Goal: Task Accomplishment & Management: Use online tool/utility

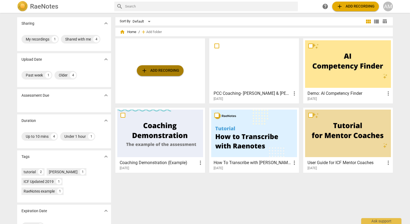
click at [153, 71] on span "add Add recording" at bounding box center [160, 70] width 38 height 6
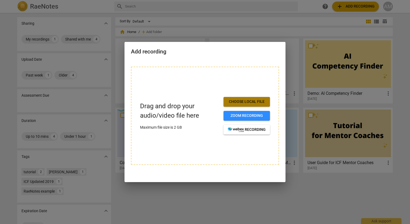
click at [249, 100] on span "Choose local file" at bounding box center [247, 101] width 38 height 5
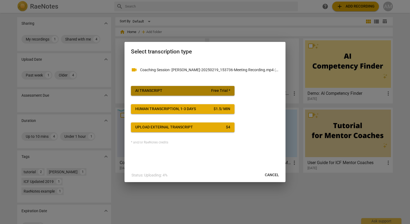
click at [166, 90] on span "AI Transcript Free Trial *" at bounding box center [182, 90] width 95 height 5
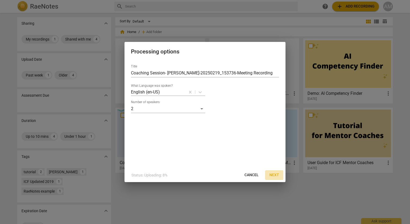
click at [272, 173] on span "Next" at bounding box center [275, 174] width 10 height 5
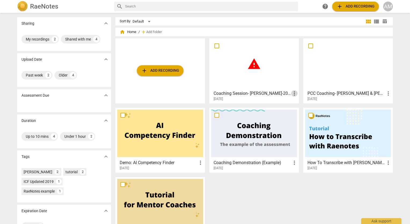
click at [292, 92] on span "more_vert" at bounding box center [294, 93] width 6 height 6
click at [297, 105] on li "Delete" at bounding box center [301, 106] width 20 height 13
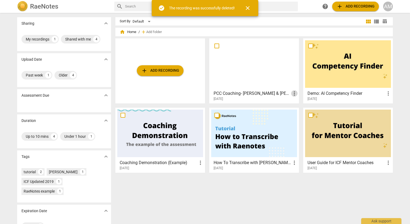
click at [294, 93] on span "more_vert" at bounding box center [294, 93] width 6 height 6
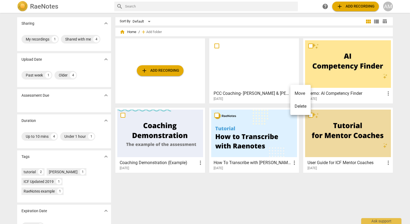
click at [243, 67] on div at bounding box center [205, 112] width 410 height 224
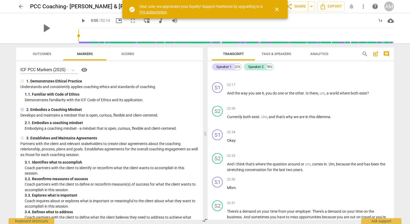
scroll to position [1713, 0]
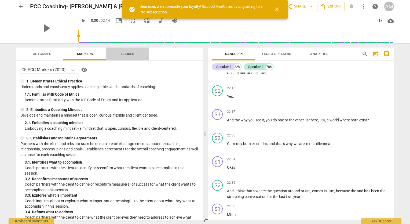
click at [129, 53] on span "Scores" at bounding box center [127, 54] width 13 height 4
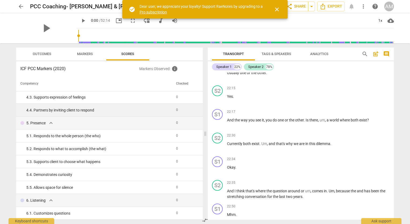
scroll to position [0, 0]
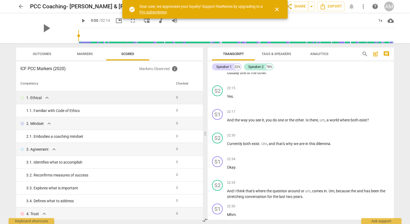
click at [174, 97] on td "0" at bounding box center [185, 97] width 23 height 13
click at [89, 53] on span "Markers" at bounding box center [85, 54] width 16 height 4
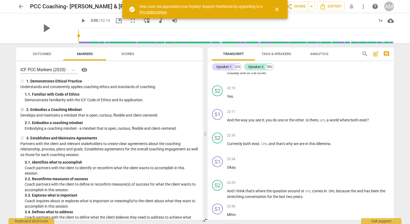
click at [86, 69] on span "visibility" at bounding box center [84, 70] width 6 height 6
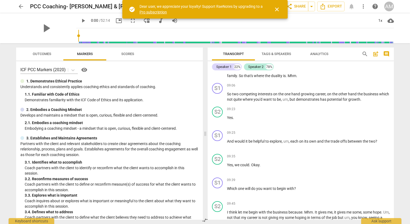
scroll to position [505, 0]
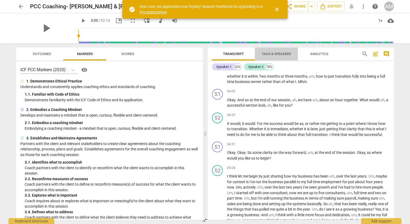
click at [278, 54] on span "Tags & Speakers" at bounding box center [277, 54] width 30 height 4
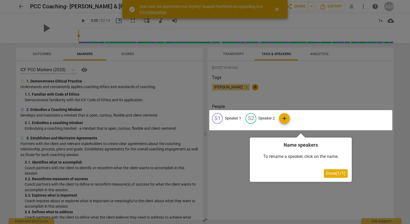
click at [228, 117] on div at bounding box center [300, 120] width 183 height 20
click at [218, 119] on div at bounding box center [300, 120] width 183 height 20
click at [228, 118] on div at bounding box center [300, 120] width 183 height 20
click at [220, 119] on div at bounding box center [300, 120] width 183 height 20
click at [342, 173] on span "Done ( 1 / 1 )" at bounding box center [336, 173] width 20 height 5
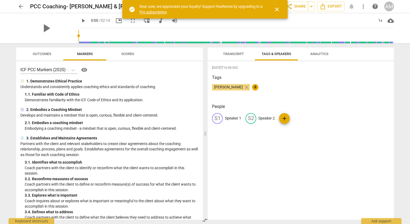
click at [218, 117] on div "S1" at bounding box center [217, 118] width 11 height 11
type input "Coach"
click at [300, 118] on p "Speaker 2" at bounding box center [301, 118] width 16 height 6
type input "Client"
click at [294, 163] on div "2025-09-09T10:40:06Z Tags Andrew Musingo close + People CO Coach edit Client de…" at bounding box center [301, 140] width 186 height 158
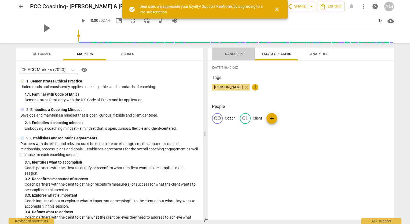
click at [228, 53] on span "Transcript" at bounding box center [233, 54] width 21 height 4
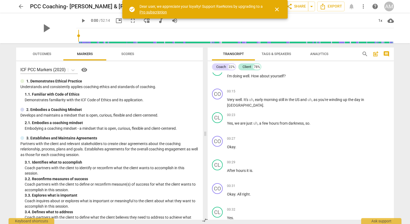
scroll to position [0, 0]
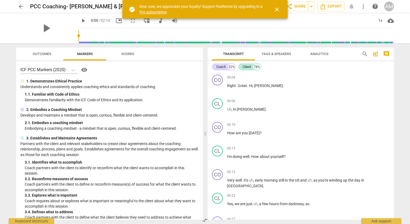
click at [316, 54] on span "Analytics" at bounding box center [319, 54] width 18 height 4
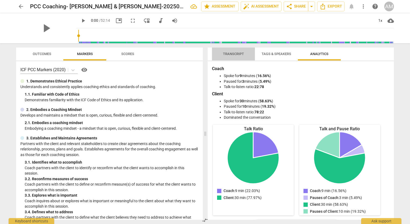
click at [237, 53] on span "Transcript" at bounding box center [233, 54] width 21 height 4
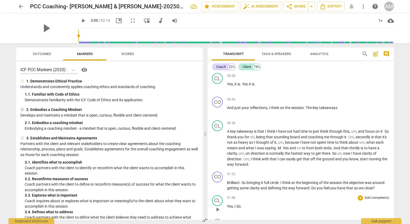
scroll to position [4022, 0]
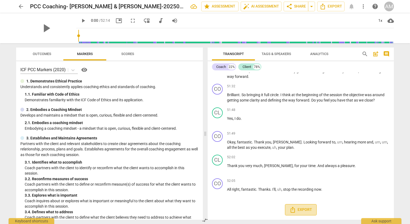
click at [301, 210] on span "Export" at bounding box center [301, 209] width 23 height 6
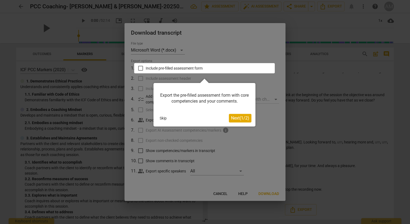
click at [242, 119] on span "Next ( 1 / 2 )" at bounding box center [240, 117] width 18 height 5
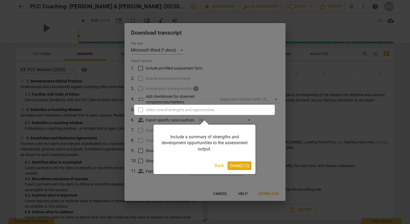
click at [238, 167] on span "Done ( 2 / 2 )" at bounding box center [240, 165] width 20 height 5
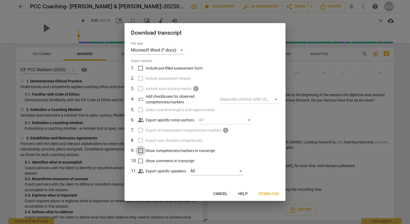
click at [140, 151] on input "Show competencies/markers in transcript" at bounding box center [141, 151] width 10 height 10
checkbox input "true"
click at [141, 67] on input "Include pre-filled assessment form" at bounding box center [141, 68] width 10 height 10
checkbox input "true"
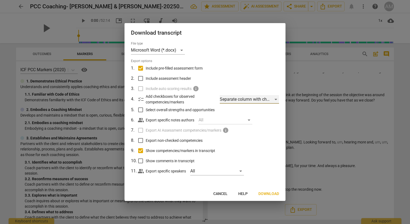
click at [275, 99] on div "Separate column with check marks" at bounding box center [249, 99] width 59 height 9
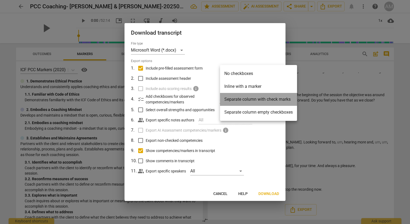
click at [275, 99] on li "Separate column with check marks" at bounding box center [258, 99] width 77 height 13
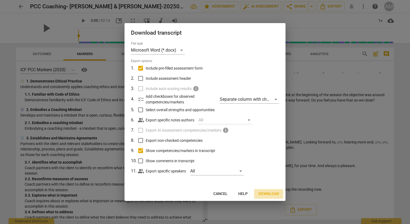
click at [266, 194] on span "Download" at bounding box center [269, 193] width 21 height 5
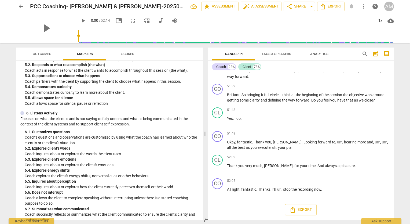
scroll to position [0, 0]
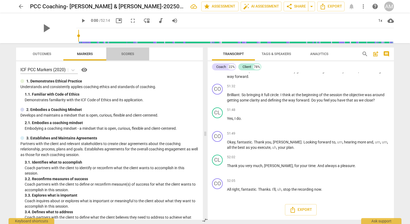
click at [125, 53] on span "Scores" at bounding box center [127, 54] width 13 height 4
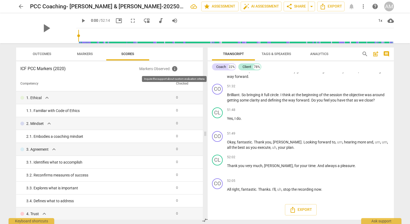
click at [174, 69] on span "info" at bounding box center [175, 69] width 6 height 6
click at [165, 70] on p "Markers Observed : info" at bounding box center [168, 69] width 59 height 6
click at [175, 67] on span "info" at bounding box center [175, 69] width 6 height 6
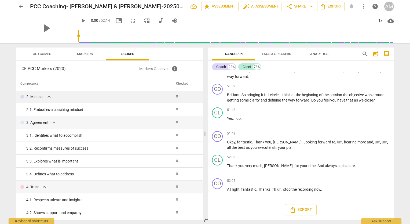
click at [175, 94] on td "0" at bounding box center [185, 96] width 23 height 13
drag, startPoint x: 174, startPoint y: 97, endPoint x: 175, endPoint y: 93, distance: 4.2
click at [175, 93] on td "0" at bounding box center [185, 96] width 23 height 13
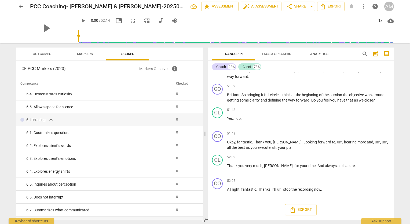
scroll to position [155, 0]
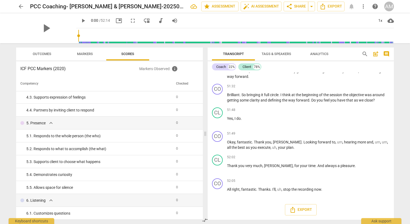
click at [50, 53] on span "Outcomes" at bounding box center [42, 54] width 19 height 4
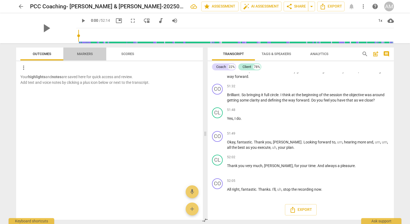
click at [88, 55] on span "Markers" at bounding box center [85, 54] width 16 height 4
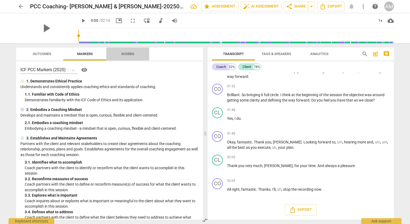
click at [128, 52] on span "Scores" at bounding box center [127, 54] width 13 height 4
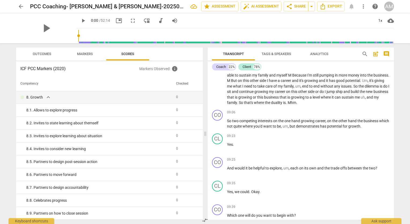
scroll to position [773, 0]
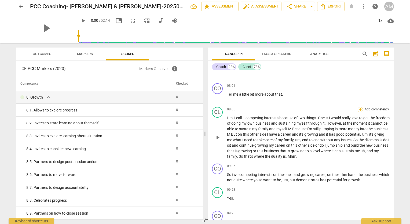
click at [361, 111] on div "+" at bounding box center [360, 109] width 5 height 5
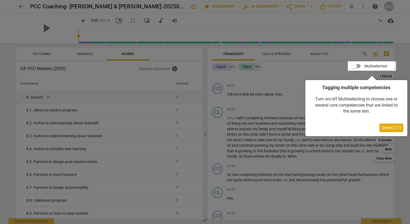
click at [386, 128] on span "Done ( 1 / 1 )" at bounding box center [392, 127] width 20 height 5
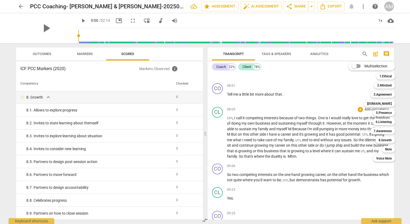
click at [304, 103] on div at bounding box center [205, 112] width 410 height 224
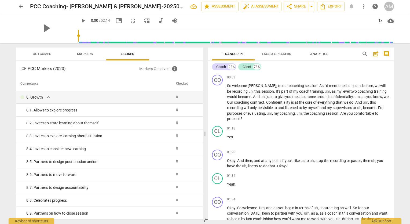
scroll to position [0, 0]
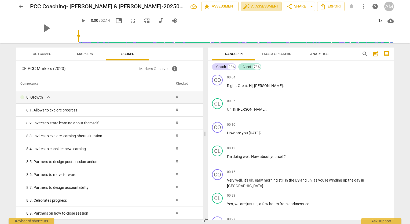
click at [253, 6] on span "auto_fix_high AI Assessment" at bounding box center [261, 6] width 36 height 6
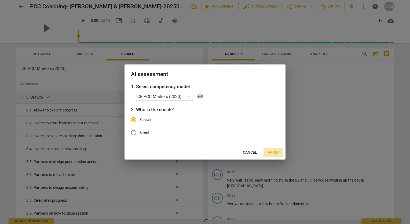
click at [276, 151] on span "Apply" at bounding box center [273, 152] width 11 height 5
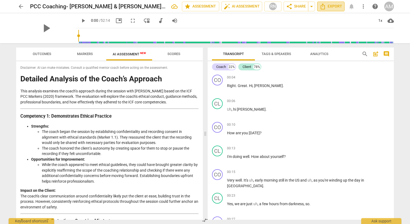
click at [328, 6] on span "Export" at bounding box center [331, 6] width 23 height 6
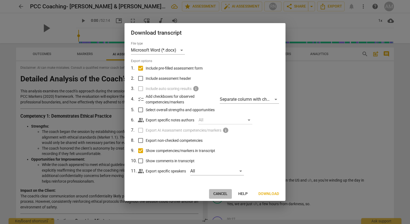
click at [219, 192] on span "Cancel" at bounding box center [220, 193] width 14 height 5
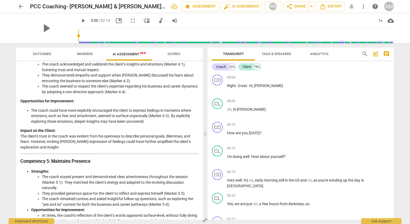
scroll to position [295, 0]
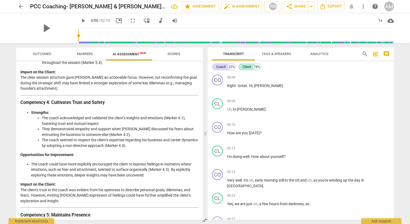
click at [174, 53] on span "Scores" at bounding box center [174, 54] width 13 height 4
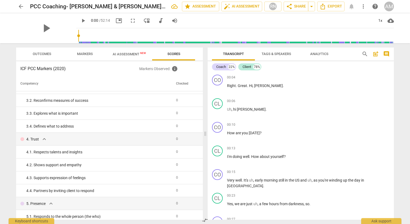
scroll to position [48, 0]
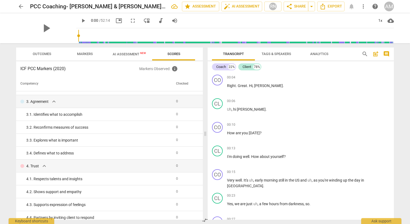
click at [128, 53] on span "AI Assessment New" at bounding box center [129, 54] width 33 height 4
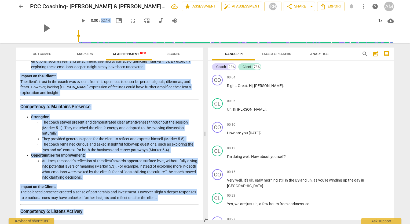
scroll to position [0, 0]
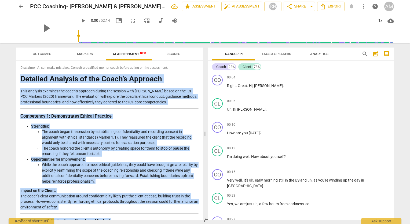
drag, startPoint x: 163, startPoint y: 213, endPoint x: 17, endPoint y: 76, distance: 200.0
click at [17, 76] on div "Disclaimer: AI can make mistakes. Consult a qualified mentor coach before actin…" at bounding box center [109, 140] width 187 height 158
copy div "Detailed Analysis of the Coach’s Approach This analysis examines the coach’s ap…"
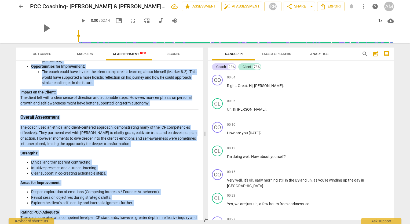
scroll to position [855, 0]
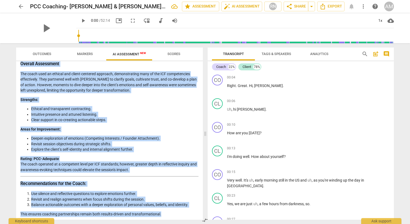
click at [118, 161] on p "Rating: PCC-Adequate The coach operated at a competent level per ICF standards;…" at bounding box center [109, 164] width 178 height 17
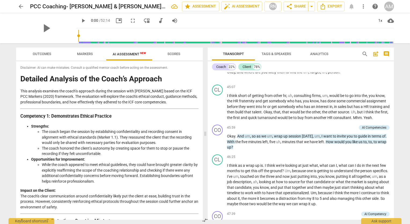
scroll to position [4029, 0]
